Goal: Information Seeking & Learning: Check status

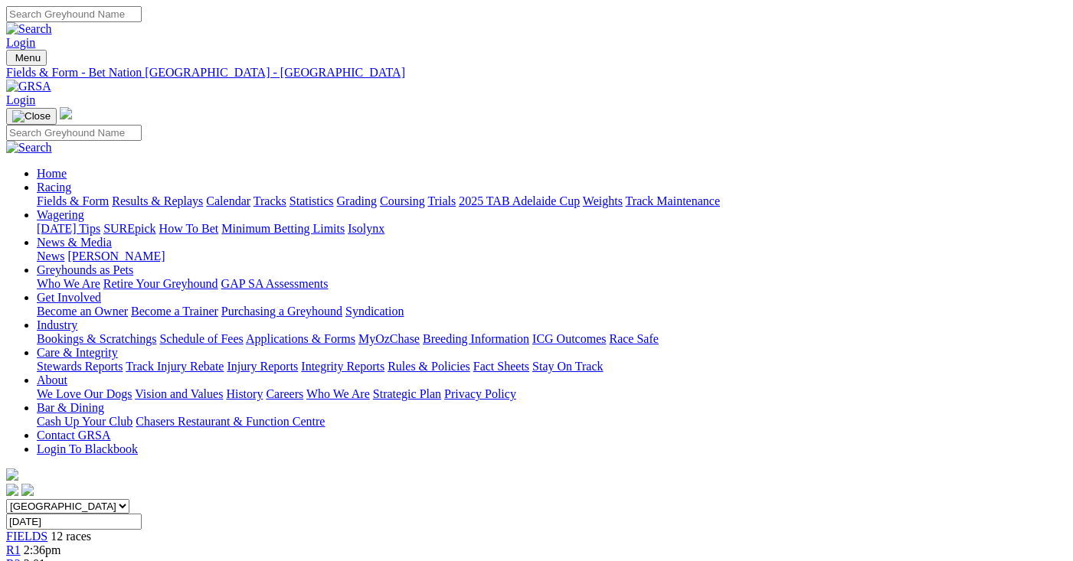
click at [142, 514] on input "Friday, 5 Sep 2025" at bounding box center [74, 522] width 136 height 16
type input "[DATE]"
